Goal: Book appointment/travel/reservation

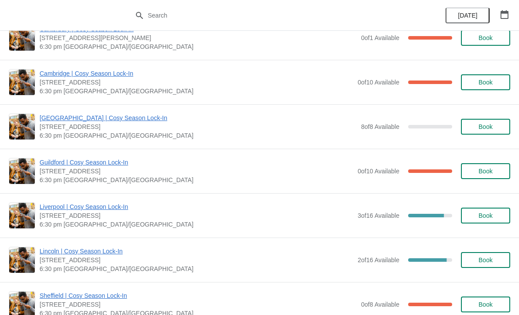
scroll to position [876, 0]
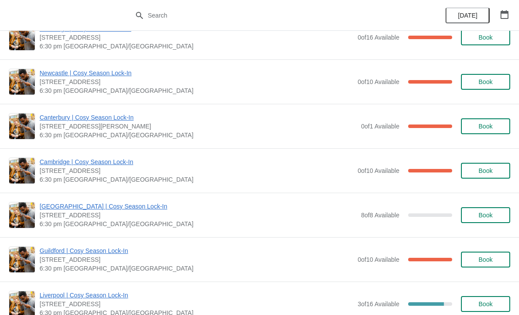
click at [509, 15] on icon "button" at bounding box center [504, 14] width 9 height 9
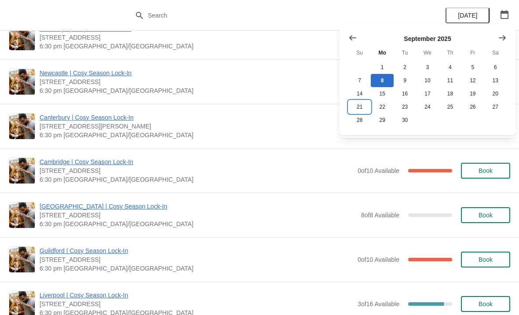
click at [364, 108] on button "21" at bounding box center [360, 106] width 22 height 13
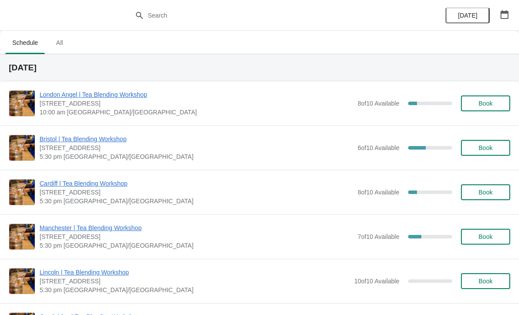
scroll to position [0, 0]
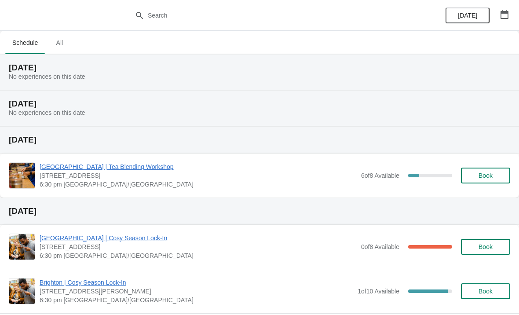
click at [501, 11] on icon "button" at bounding box center [505, 14] width 8 height 9
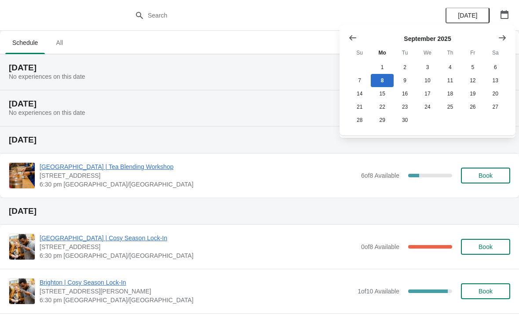
click at [356, 42] on button "Show previous month, August 2025" at bounding box center [353, 38] width 16 height 16
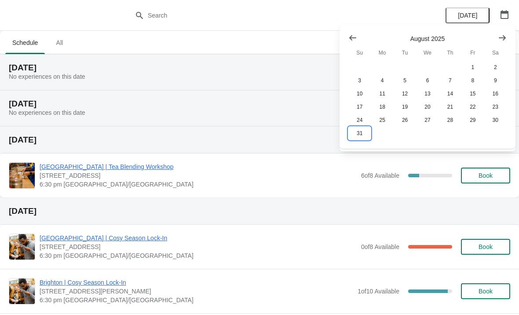
click at [354, 134] on button "31" at bounding box center [360, 133] width 22 height 13
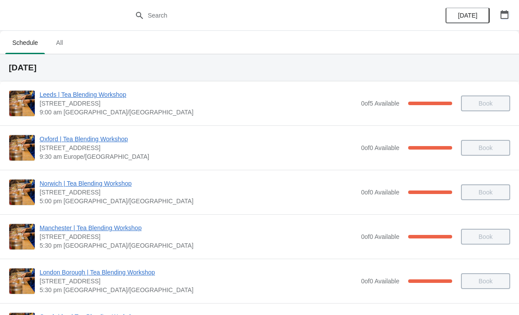
click at [512, 11] on button "button" at bounding box center [505, 15] width 16 height 16
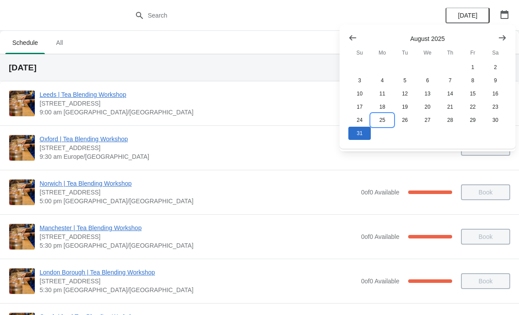
click at [371, 118] on button "25" at bounding box center [382, 120] width 22 height 13
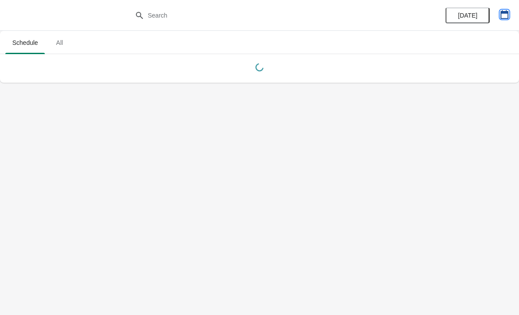
click at [509, 12] on icon "button" at bounding box center [504, 14] width 9 height 9
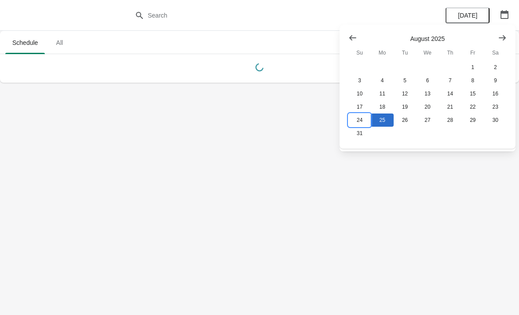
click at [367, 122] on button "24" at bounding box center [360, 120] width 22 height 13
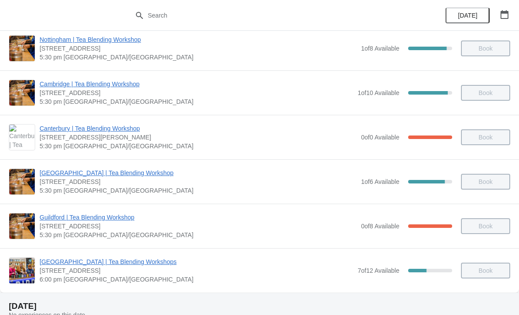
scroll to position [232, 0]
